Goal: Information Seeking & Learning: Understand process/instructions

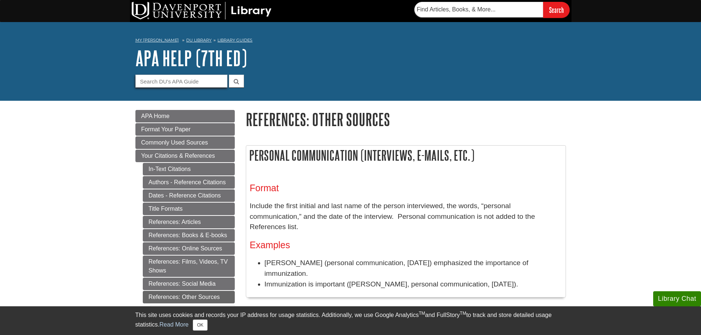
click at [186, 80] on input "Guide Search Terms" at bounding box center [181, 81] width 92 height 13
type input "whitepaper"
click at [229, 75] on button "submit" at bounding box center [236, 81] width 15 height 13
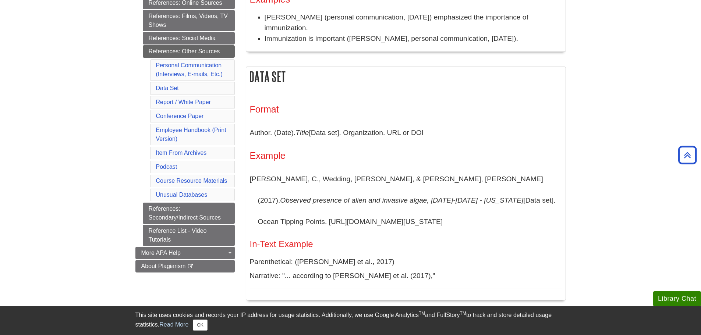
scroll to position [257, 0]
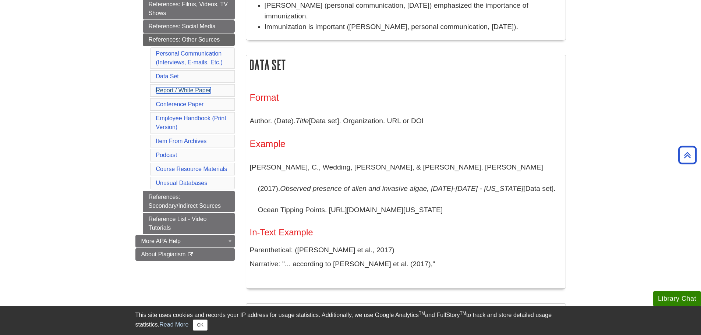
click at [182, 88] on link "Report / White Paper" at bounding box center [183, 90] width 55 height 6
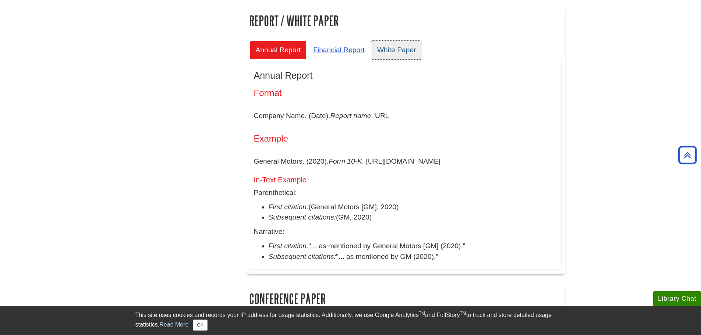
click at [398, 41] on link "White Paper" at bounding box center [396, 50] width 51 height 18
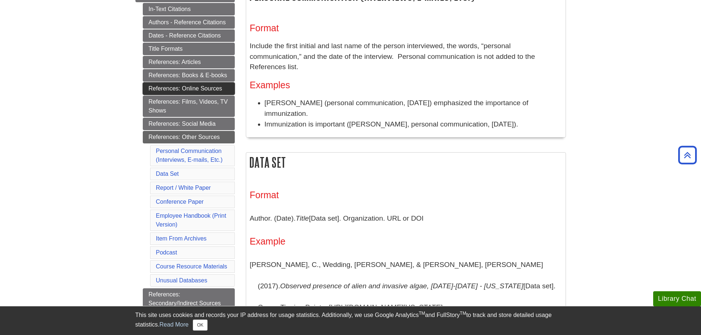
scroll to position [147, 0]
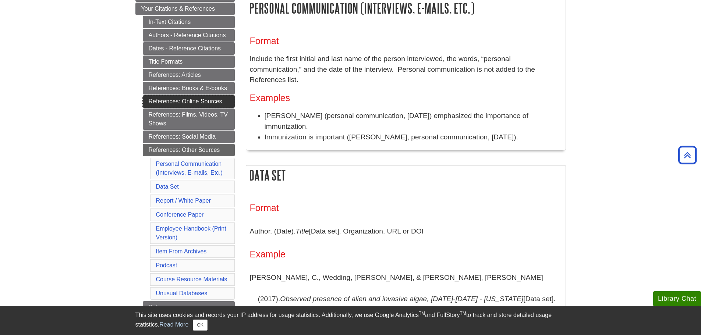
click at [203, 101] on link "References: Online Sources" at bounding box center [189, 101] width 92 height 13
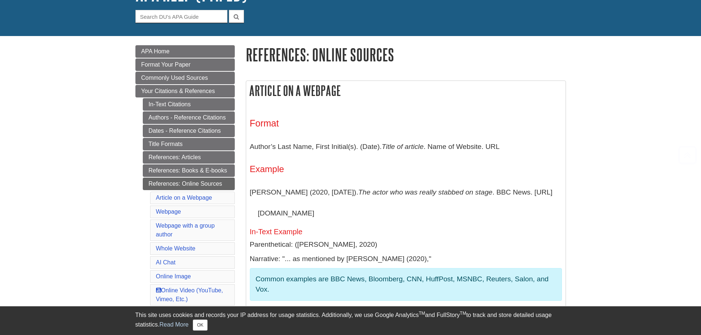
scroll to position [110, 0]
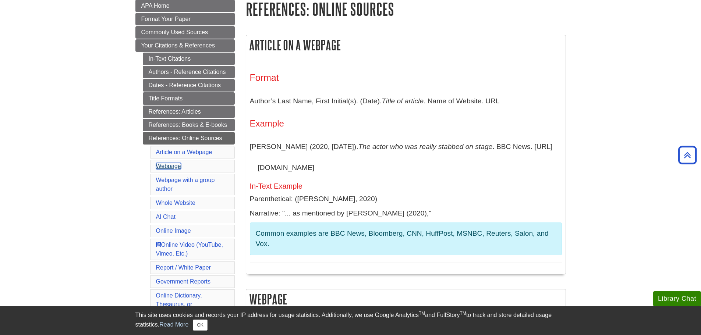
click at [173, 167] on link "Webpage" at bounding box center [168, 166] width 25 height 6
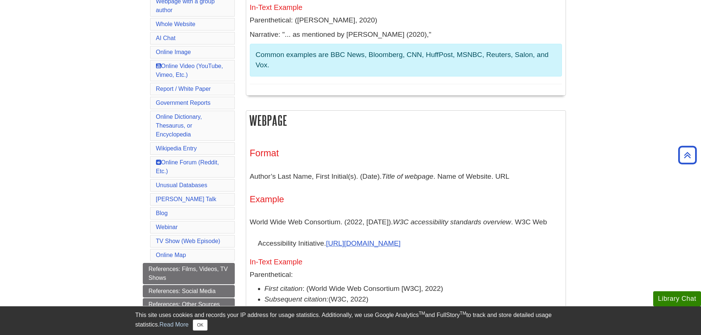
scroll to position [252, 0]
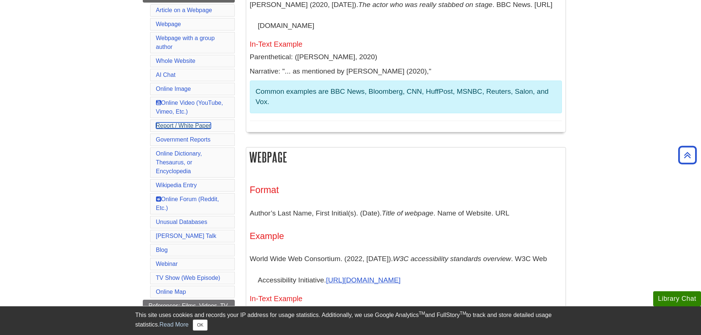
click at [188, 127] on link "Report / White Paper" at bounding box center [183, 125] width 55 height 6
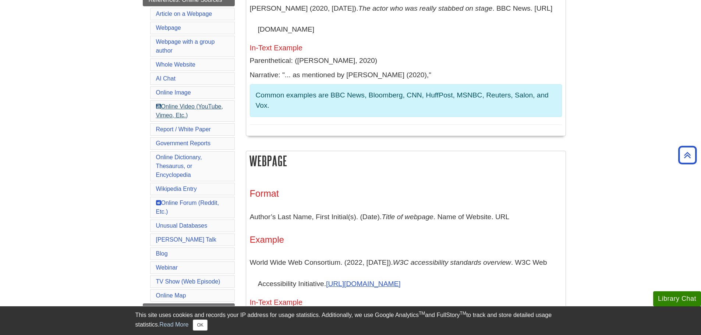
scroll to position [238, 0]
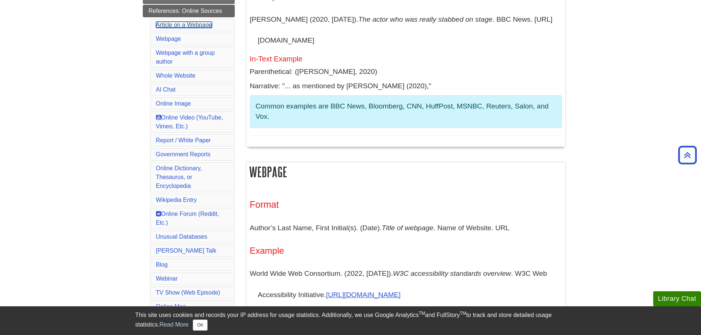
click at [180, 26] on link "Article on a Webpage" at bounding box center [184, 25] width 56 height 6
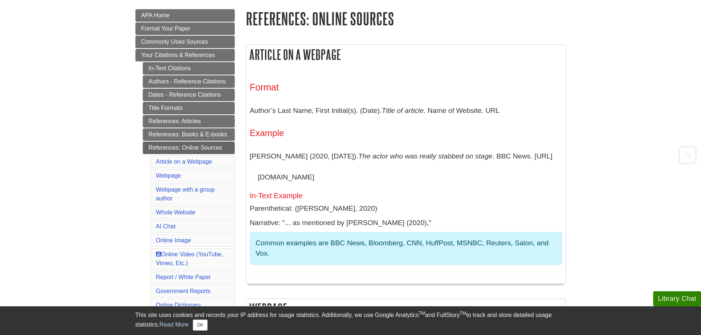
scroll to position [110, 0]
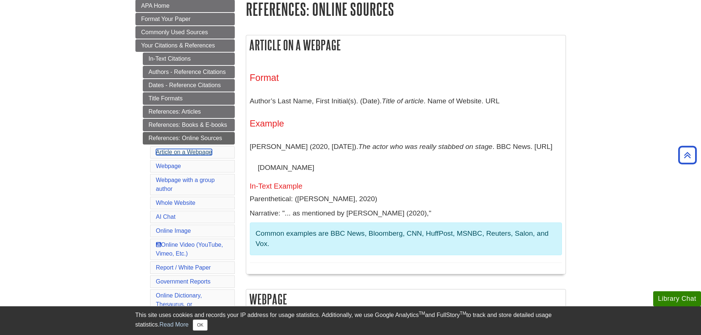
click at [189, 151] on link "Article on a Webpage" at bounding box center [184, 152] width 56 height 6
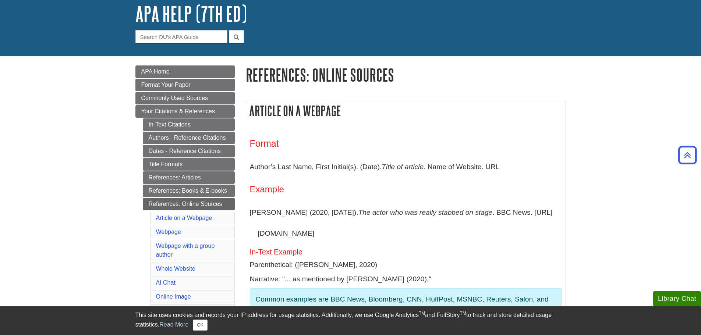
scroll to position [35, 0]
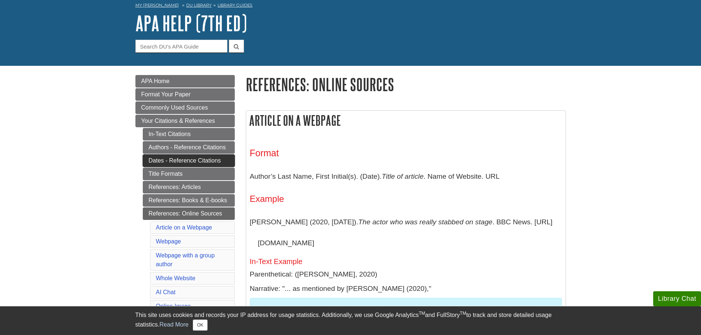
click at [198, 162] on link "Dates - Reference Citations" at bounding box center [189, 160] width 92 height 13
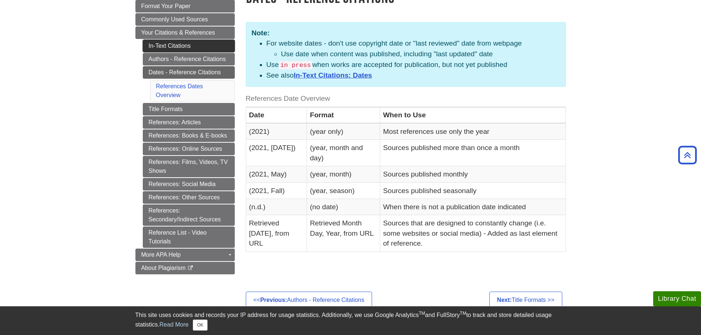
scroll to position [110, 0]
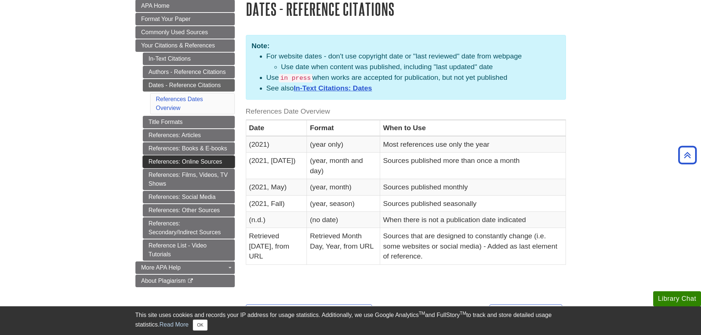
click at [186, 161] on link "References: Online Sources" at bounding box center [189, 162] width 92 height 13
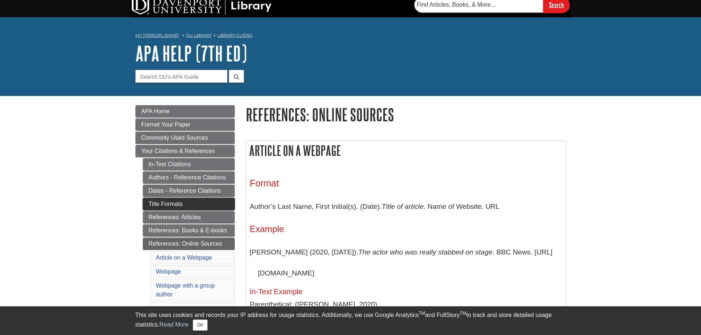
scroll to position [37, 0]
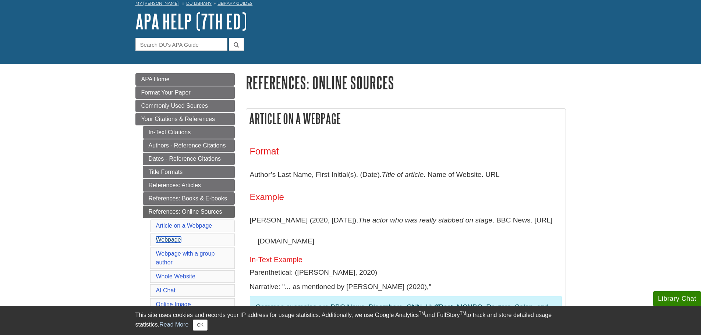
click at [170, 241] on link "Webpage" at bounding box center [168, 239] width 25 height 6
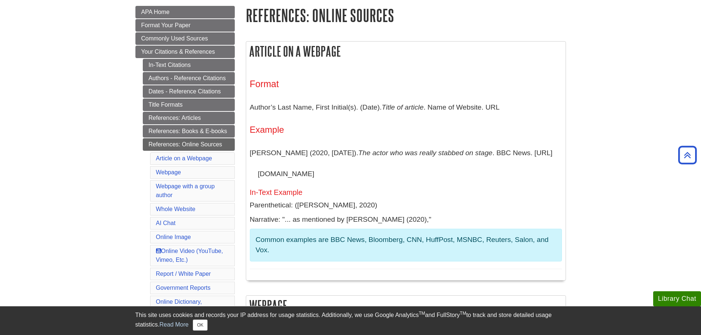
scroll to position [68, 0]
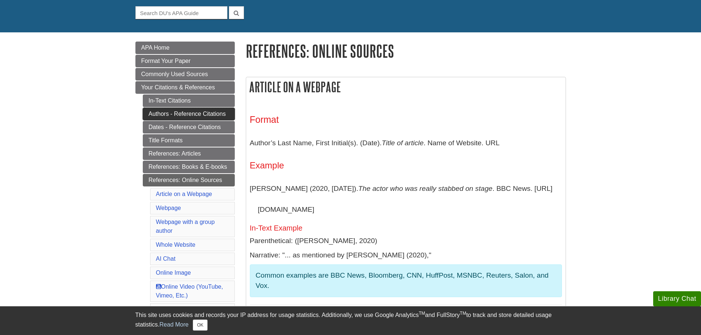
click at [175, 116] on link "Authors - Reference Citations" at bounding box center [189, 114] width 92 height 13
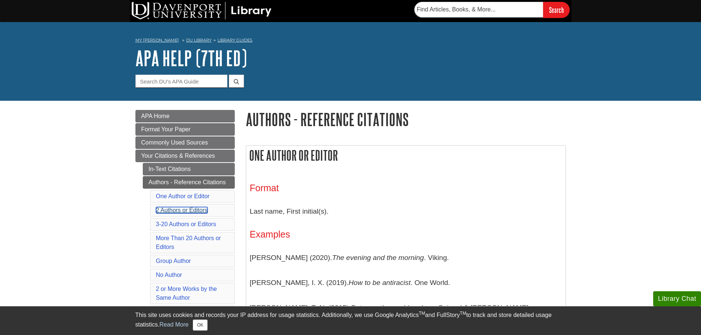
click at [187, 209] on link "2 Authors or Editors" at bounding box center [182, 210] width 52 height 6
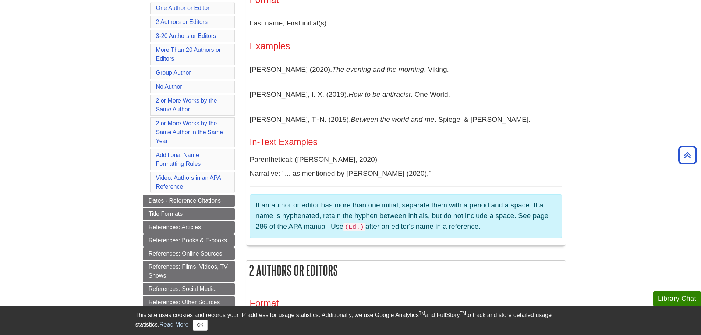
scroll to position [191, 0]
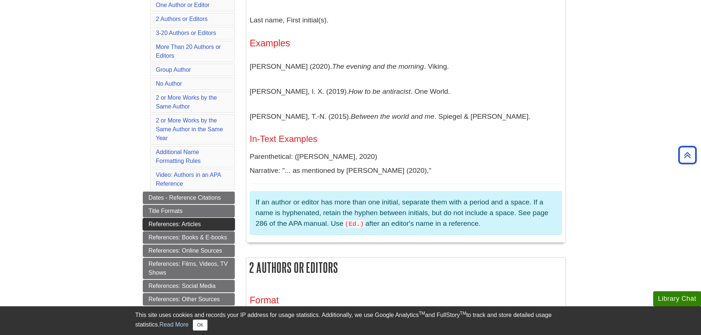
click at [193, 227] on link "References: Articles" at bounding box center [189, 224] width 92 height 13
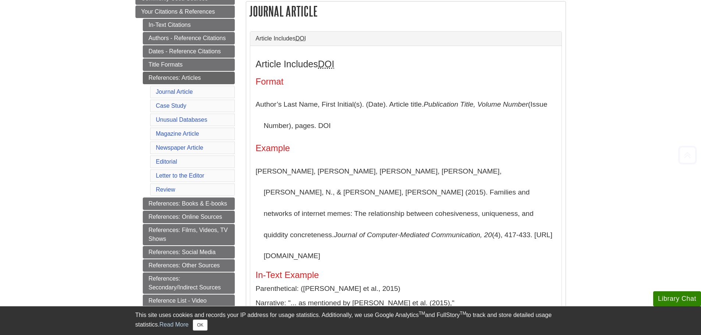
scroll to position [147, 0]
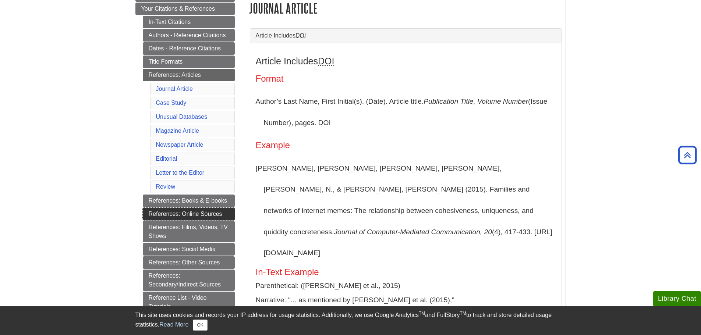
click at [202, 210] on link "References: Online Sources" at bounding box center [189, 214] width 92 height 13
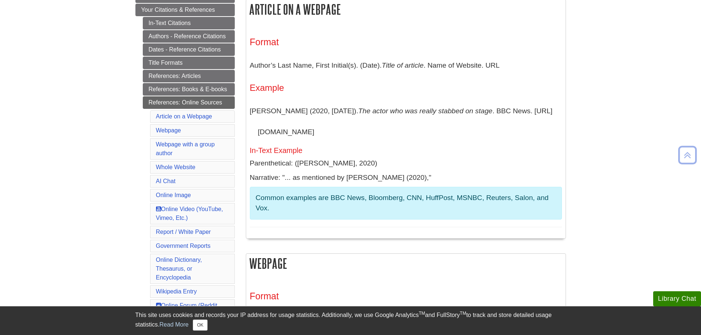
scroll to position [147, 0]
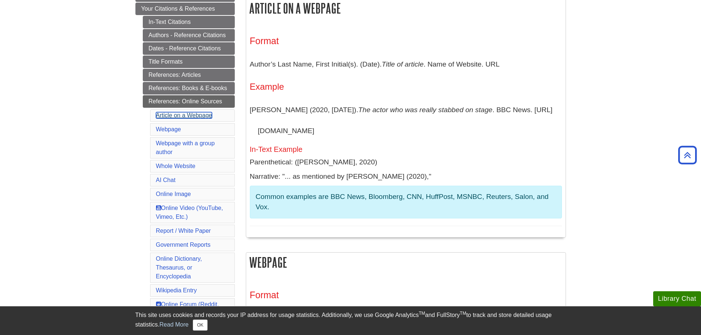
click at [182, 115] on link "Article on a Webpage" at bounding box center [184, 115] width 56 height 6
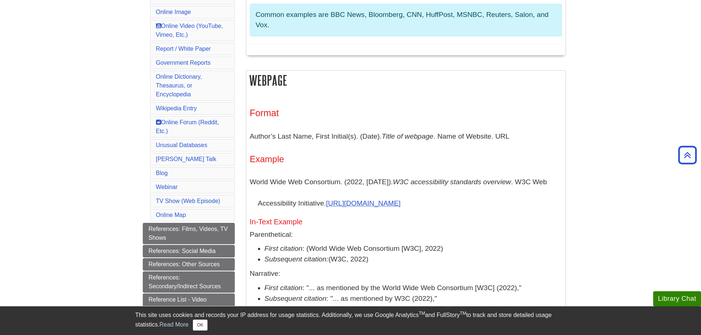
scroll to position [292, 0]
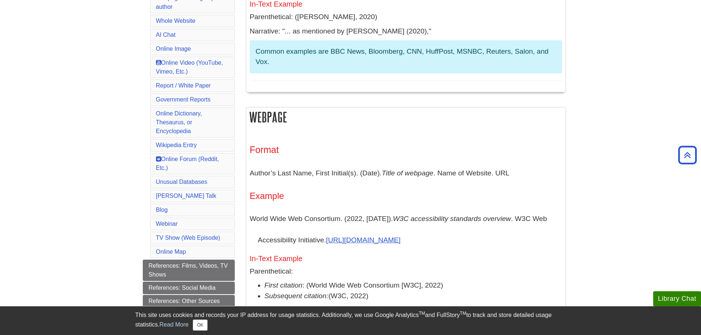
click at [184, 153] on li "Online Forum (Reddit, Etc.)" at bounding box center [192, 163] width 85 height 21
click at [181, 160] on link "Online Forum (Reddit, Etc.)" at bounding box center [187, 163] width 63 height 15
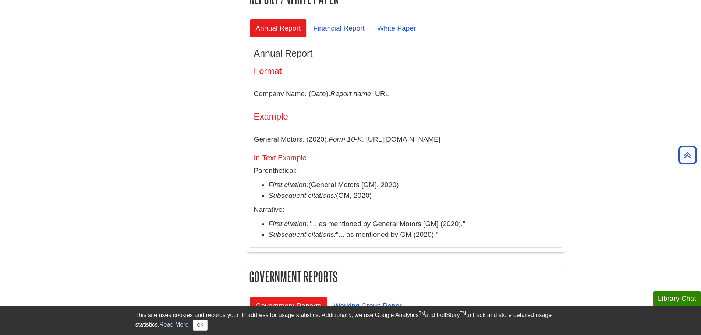
scroll to position [2358, 0]
